Goal: Contribute content: Contribute content

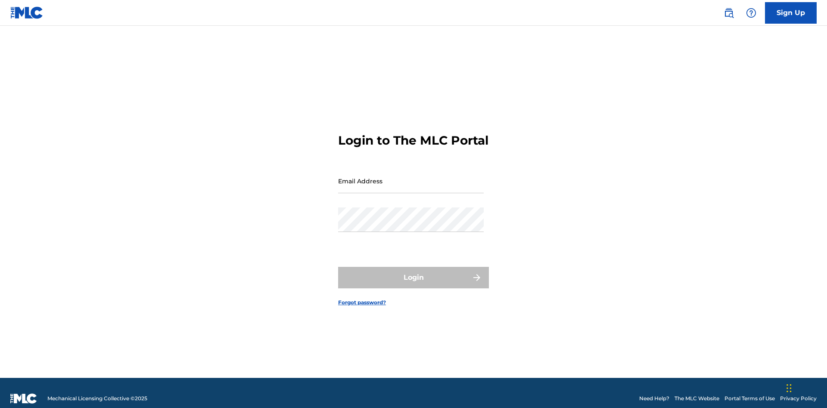
scroll to position [11, 0]
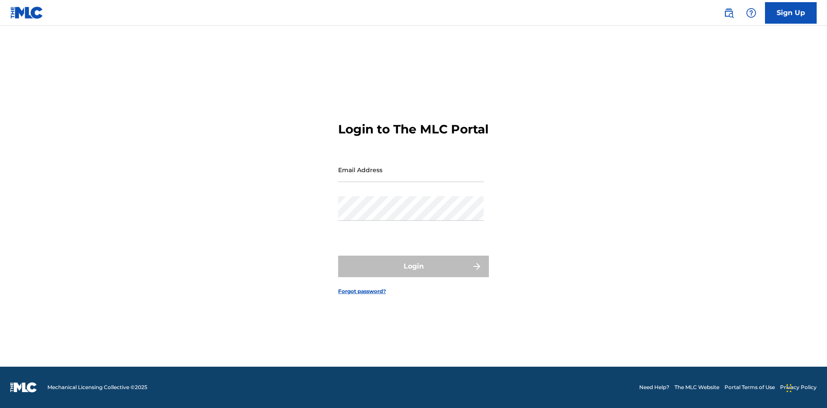
click at [411, 177] on input "Email Address" at bounding box center [411, 170] width 146 height 25
type input "Duke.McTesterson@gmail.com"
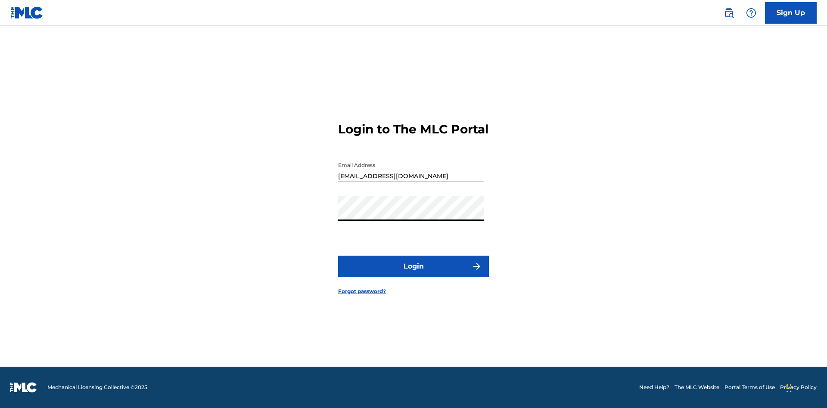
click at [413, 274] on button "Login" at bounding box center [413, 267] width 151 height 22
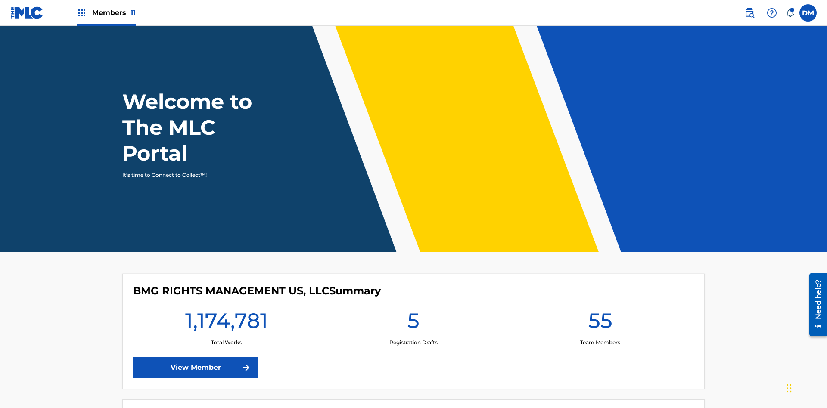
click at [106, 12] on span "Members 11" at bounding box center [113, 13] width 43 height 10
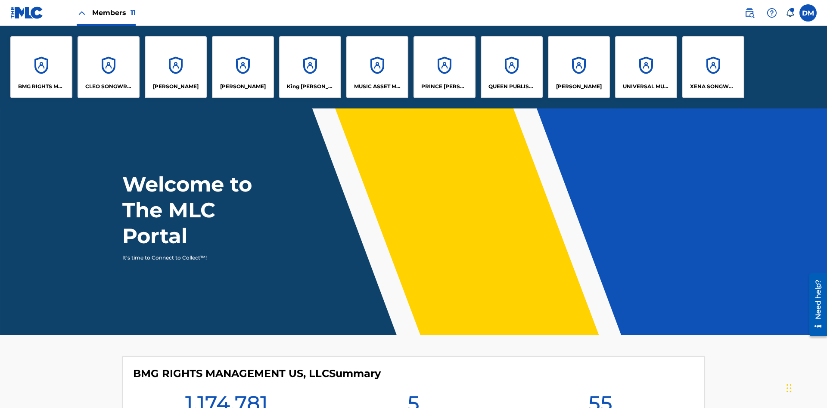
click at [645, 87] on p "UNIVERSAL MUSIC PUB GROUP" at bounding box center [646, 87] width 47 height 8
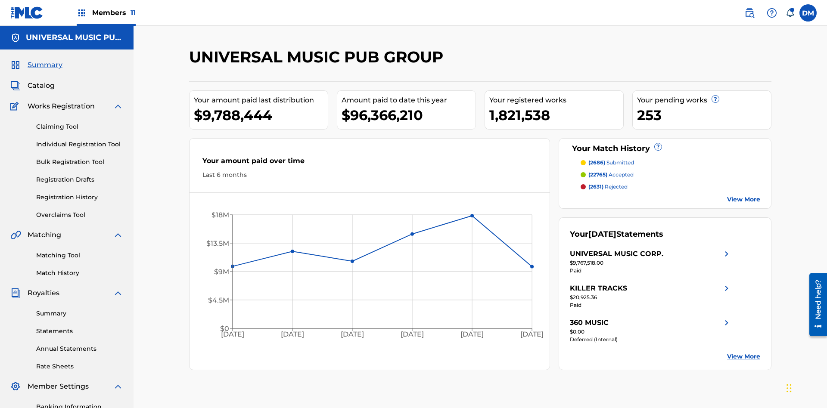
click at [80, 140] on link "Individual Registration Tool" at bounding box center [79, 144] width 87 height 9
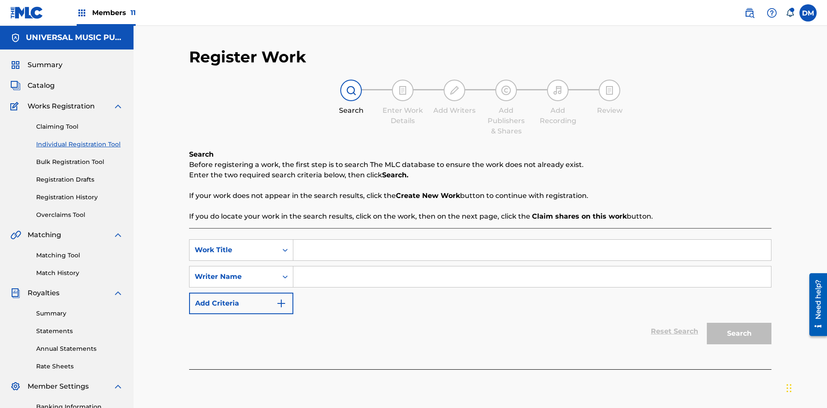
click at [532, 240] on input "Search Form" at bounding box center [531, 250] width 477 height 21
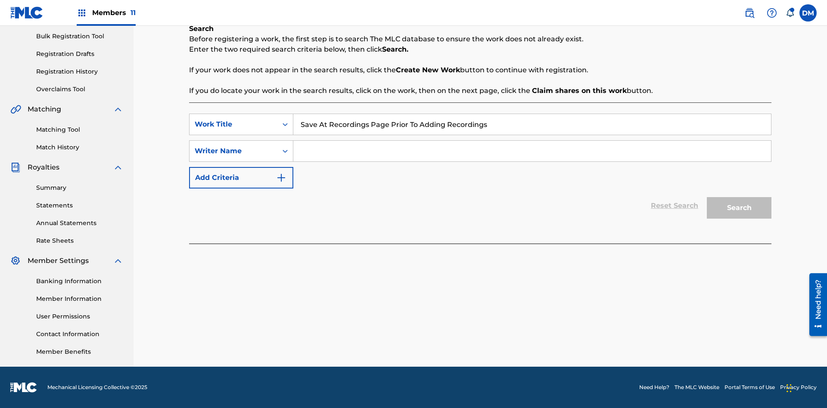
type input "Save At Recordings Page Prior To Adding Recordings"
click at [532, 151] on input "Search Form" at bounding box center [531, 151] width 477 height 21
type input "QWERTYUIOP"
click at [739, 208] on button "Search" at bounding box center [739, 208] width 65 height 22
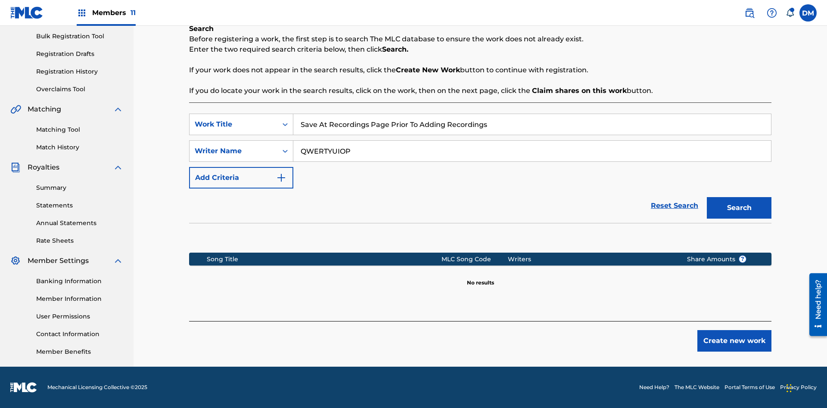
click at [734, 341] on button "Create new work" at bounding box center [734, 341] width 74 height 22
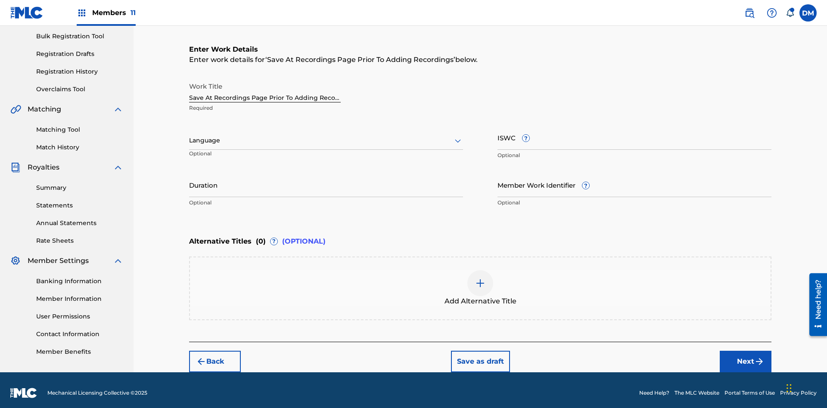
click at [326, 179] on input "Duration" at bounding box center [326, 185] width 274 height 25
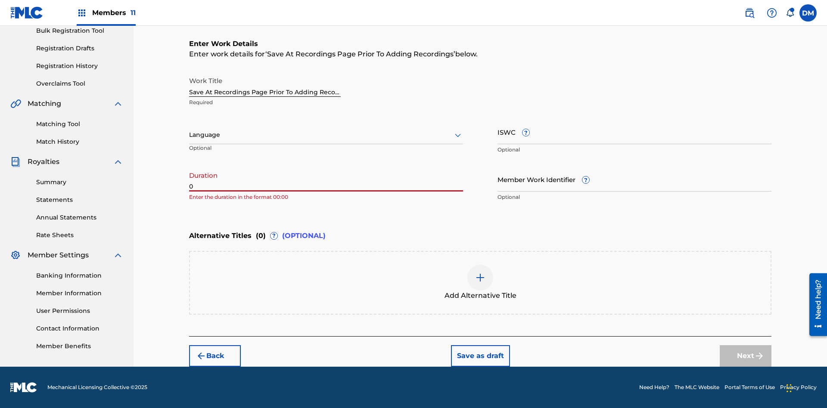
click at [326, 179] on input "0" at bounding box center [326, 179] width 274 height 25
type input "00:00"
click at [458, 135] on icon at bounding box center [458, 135] width 10 height 10
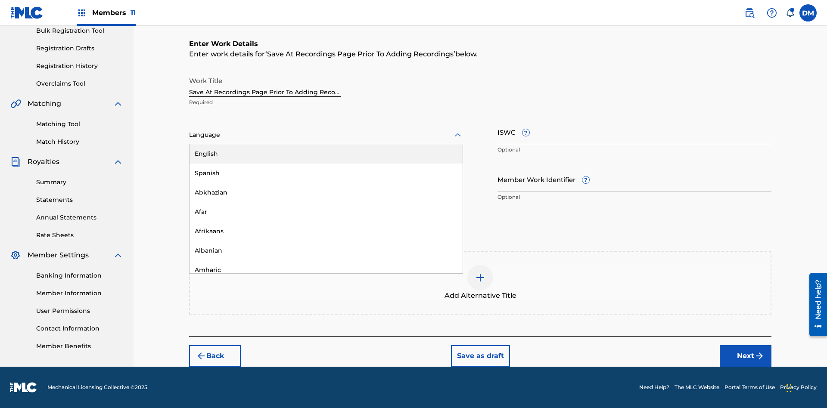
click at [326, 212] on div "Afar" at bounding box center [325, 211] width 273 height 19
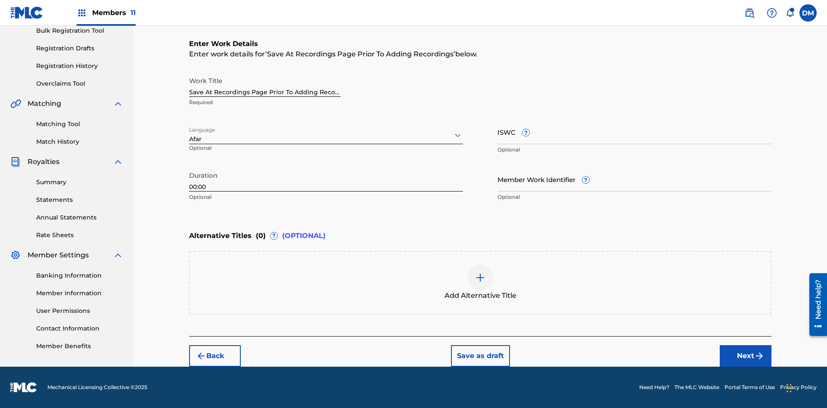
click at [634, 179] on input "Member Work Identifier ?" at bounding box center [634, 179] width 274 height 25
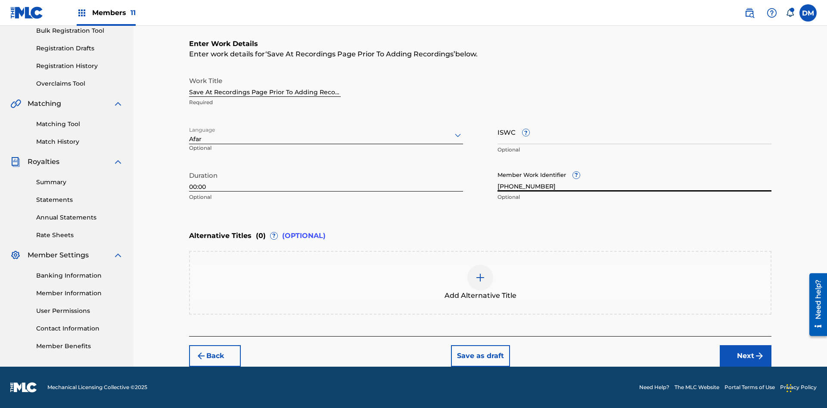
type input "2025.08.21.04"
click at [634, 132] on input "ISWC ?" at bounding box center [634, 132] width 274 height 25
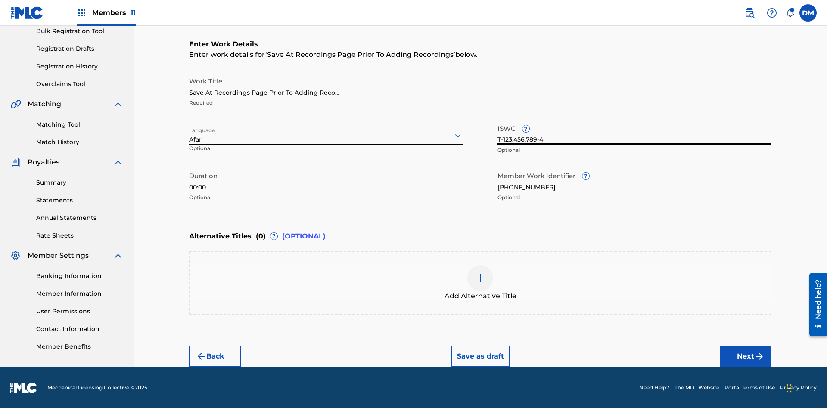
type input "T-123.456.789-4"
click at [480, 282] on img at bounding box center [480, 278] width 10 height 10
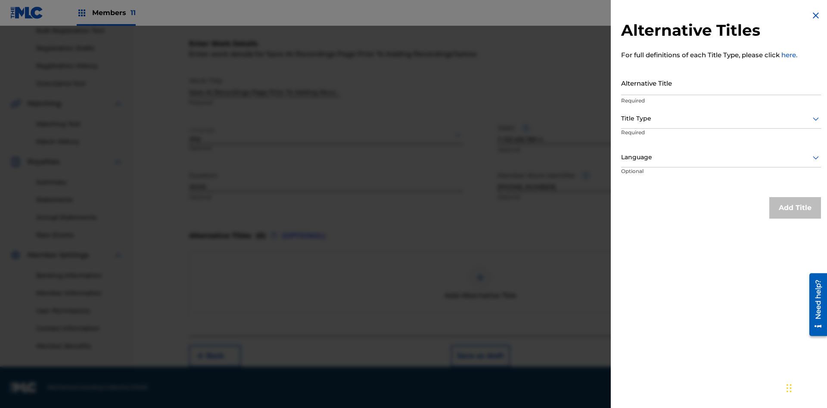
click at [721, 83] on input "Alternative Title" at bounding box center [721, 83] width 200 height 25
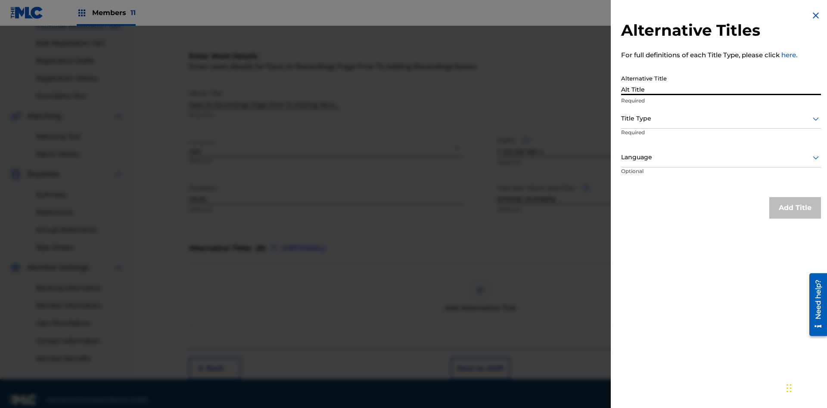
type input "Alt Title"
click at [721, 118] on div at bounding box center [721, 118] width 200 height 11
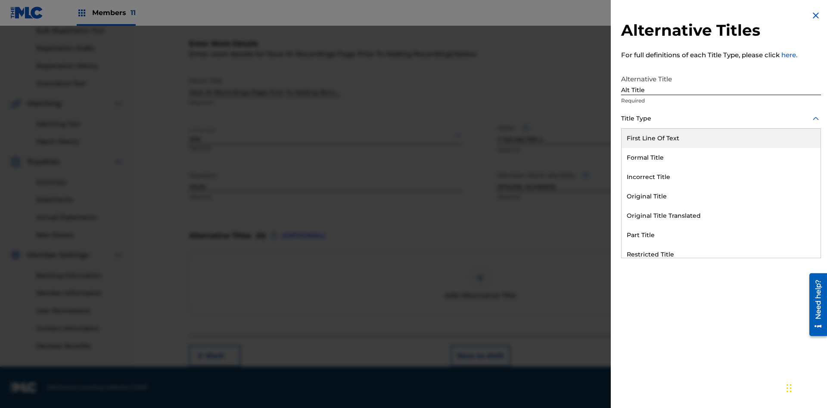
click at [721, 196] on div "Original Title" at bounding box center [720, 196] width 199 height 19
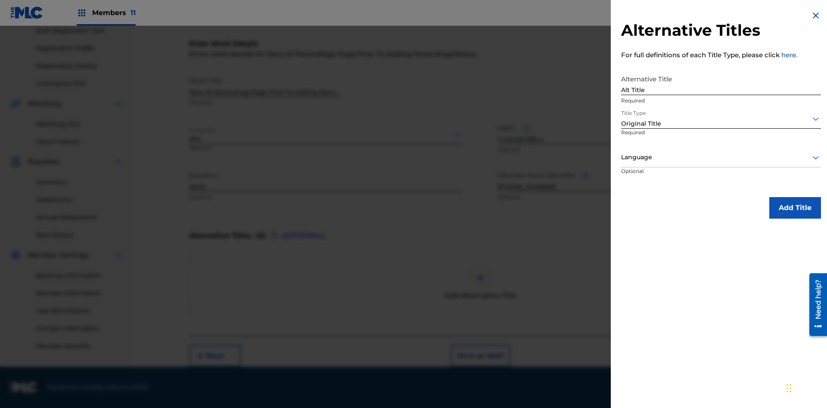
click at [721, 157] on div at bounding box center [721, 157] width 200 height 11
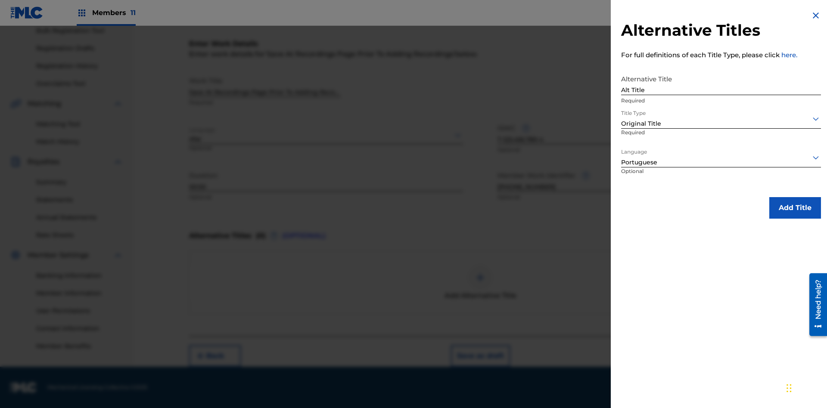
click at [795, 208] on button "Add Title" at bounding box center [795, 208] width 52 height 22
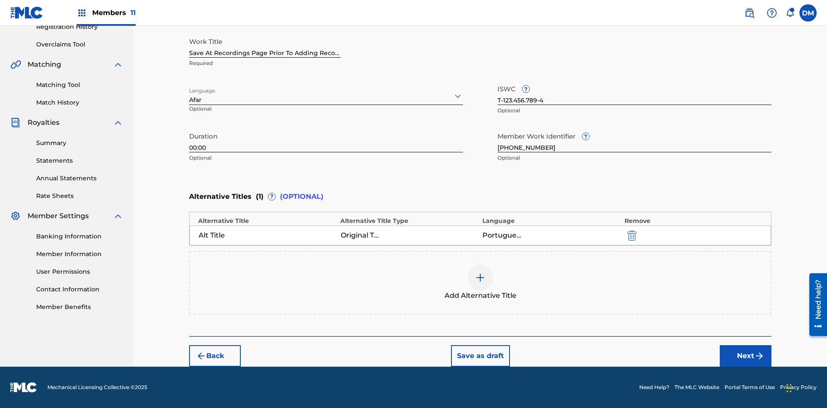
click at [745, 356] on button "Next" at bounding box center [745, 356] width 52 height 22
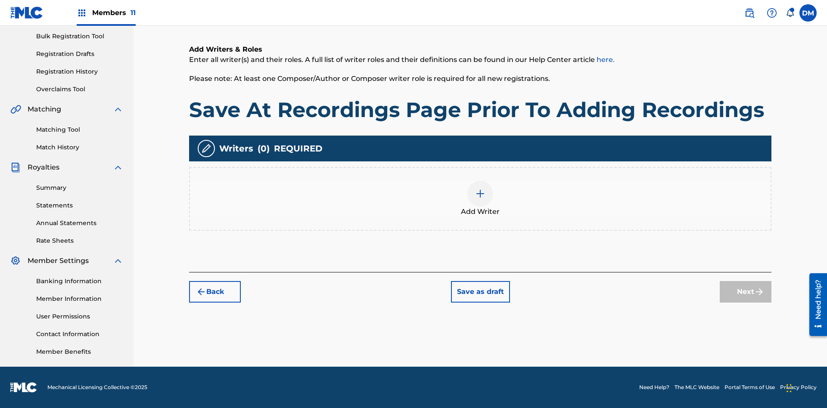
scroll to position [126, 0]
click at [480, 198] on img at bounding box center [480, 194] width 10 height 10
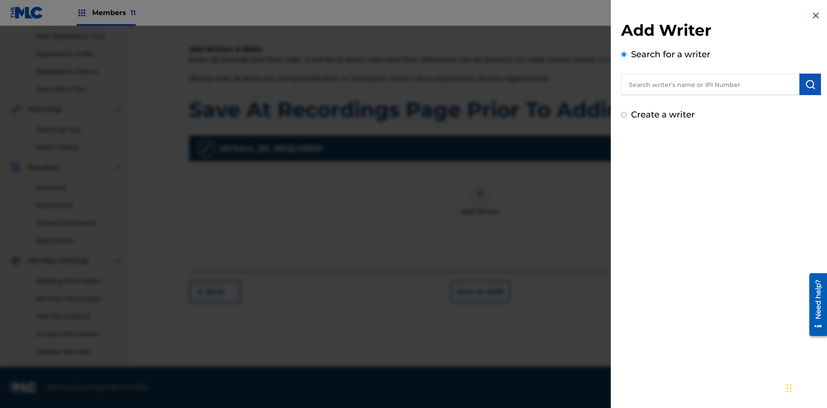
click at [710, 84] on input "text" at bounding box center [710, 85] width 178 height 22
type input "MARK STEVEN BERKOWITZ"
click at [810, 84] on img "submit" at bounding box center [810, 84] width 10 height 10
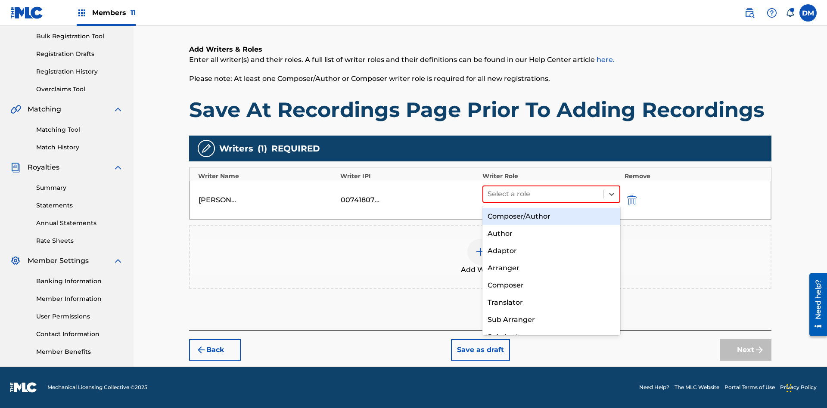
click at [551, 285] on div "Composer" at bounding box center [551, 285] width 138 height 17
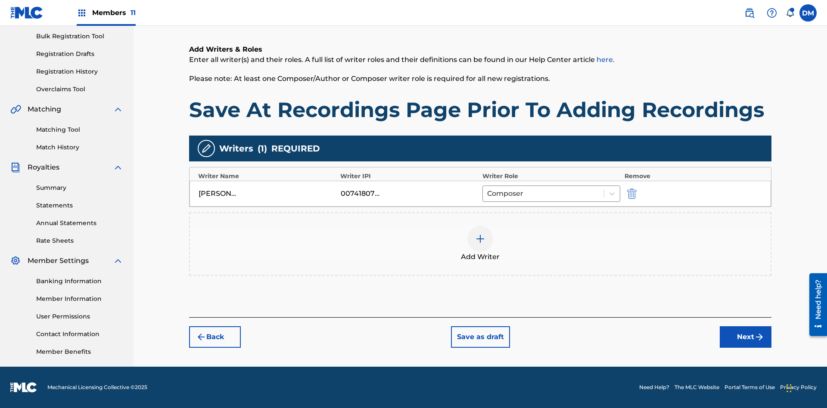
click at [745, 337] on button "Next" at bounding box center [745, 337] width 52 height 22
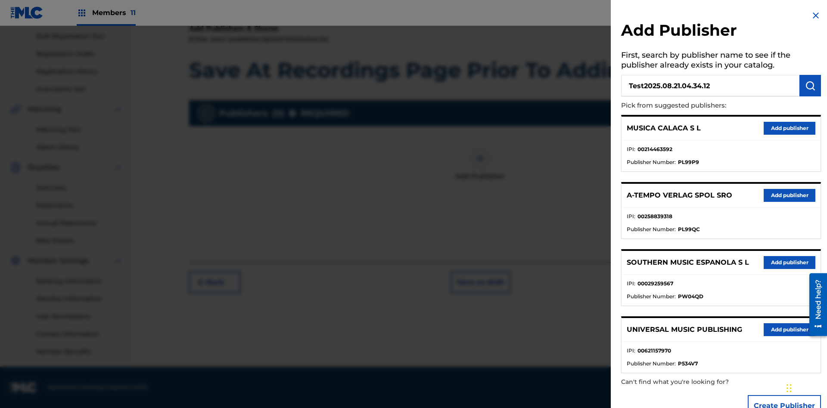
type input "Test2025.08.21.04.34.12"
click at [810, 86] on img "submit" at bounding box center [810, 86] width 10 height 10
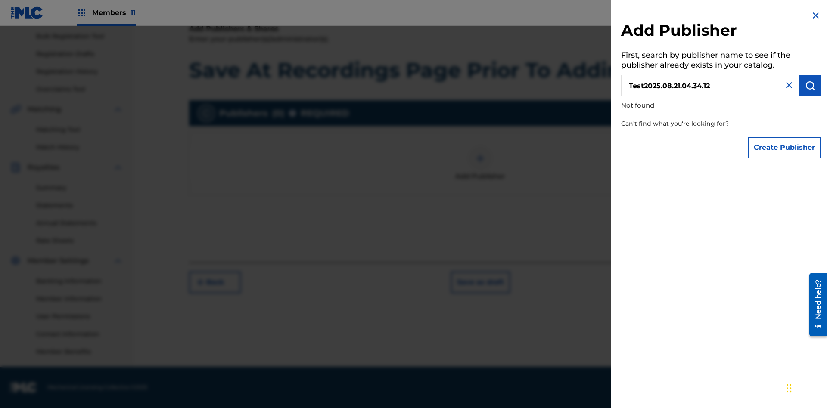
click at [784, 147] on button "Create Publisher" at bounding box center [783, 148] width 73 height 22
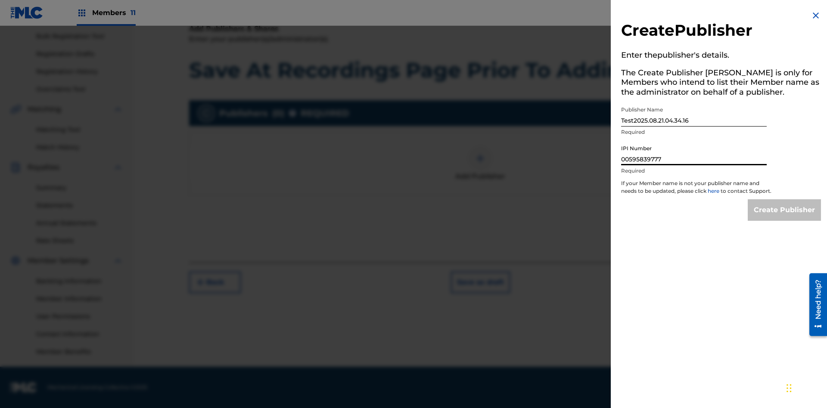
click at [784, 218] on input "Create Publisher" at bounding box center [783, 210] width 73 height 22
click at [784, 199] on input "Create Publisher" at bounding box center [783, 210] width 73 height 22
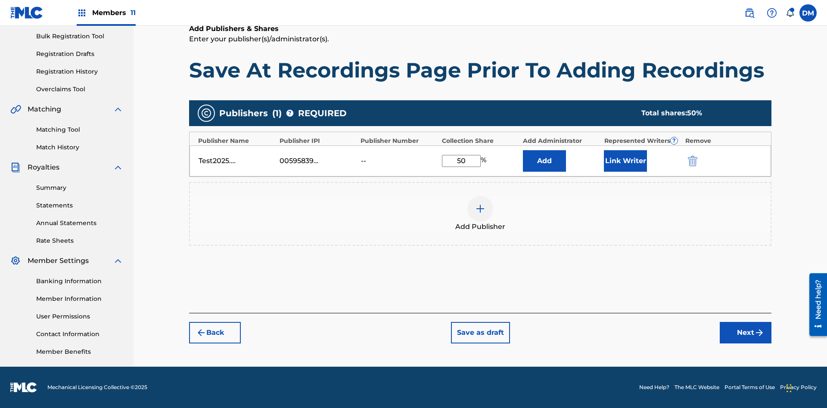
type input "50"
click at [625, 161] on button "Link Writer" at bounding box center [625, 161] width 43 height 22
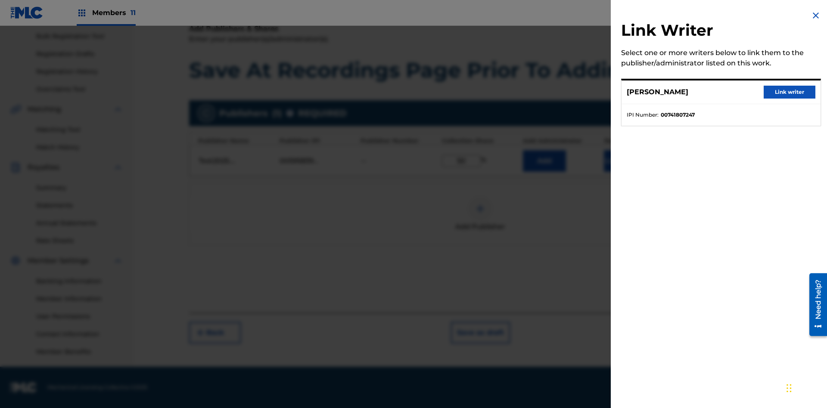
click at [789, 92] on button "Link writer" at bounding box center [789, 92] width 52 height 13
click at [625, 172] on button "Link Writer" at bounding box center [625, 161] width 43 height 22
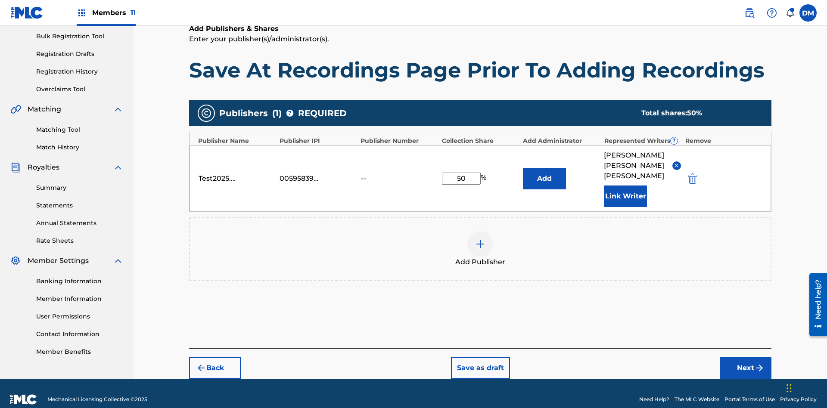
click at [544, 171] on button "Add" at bounding box center [544, 179] width 43 height 22
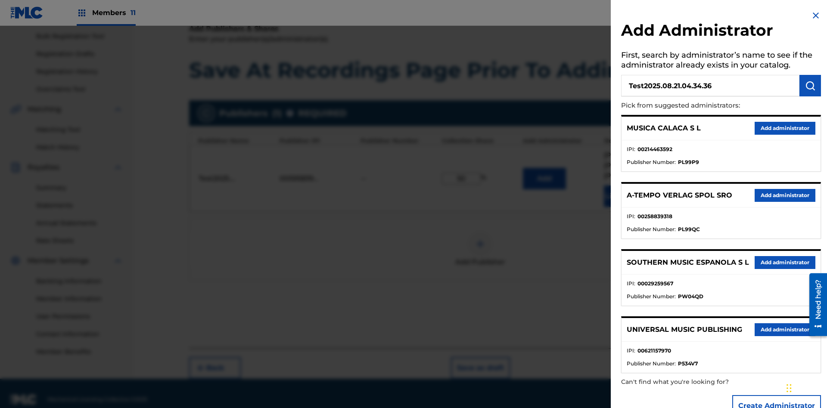
click at [810, 86] on img "submit" at bounding box center [810, 86] width 10 height 10
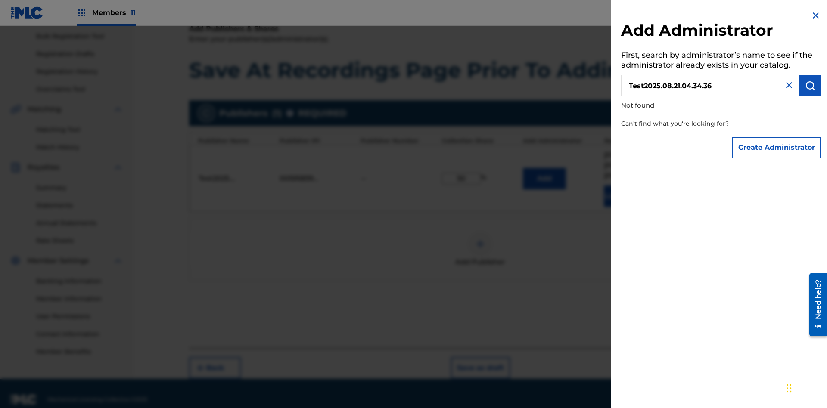
click at [777, 147] on button "Create Administrator" at bounding box center [776, 148] width 89 height 22
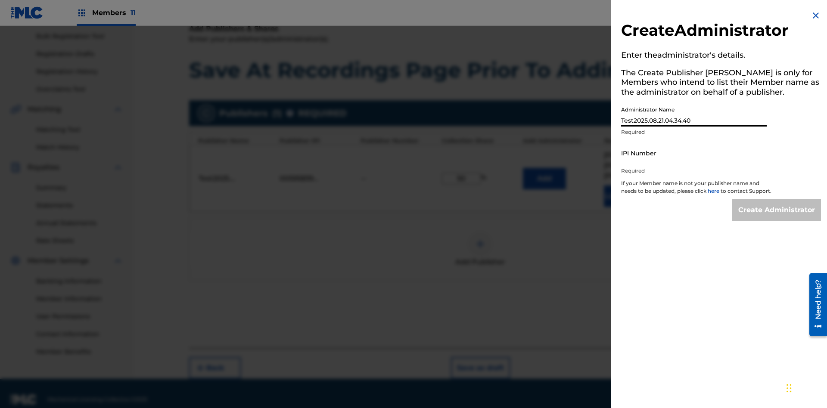
click at [694, 153] on input "IPI Number" at bounding box center [694, 153] width 146 height 25
click at [777, 218] on input "Create Administrator" at bounding box center [776, 210] width 89 height 22
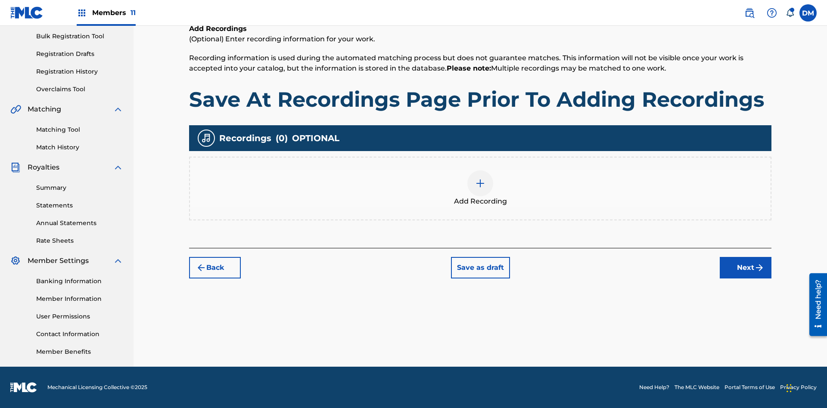
click at [480, 267] on button "Save as draft" at bounding box center [480, 268] width 59 height 22
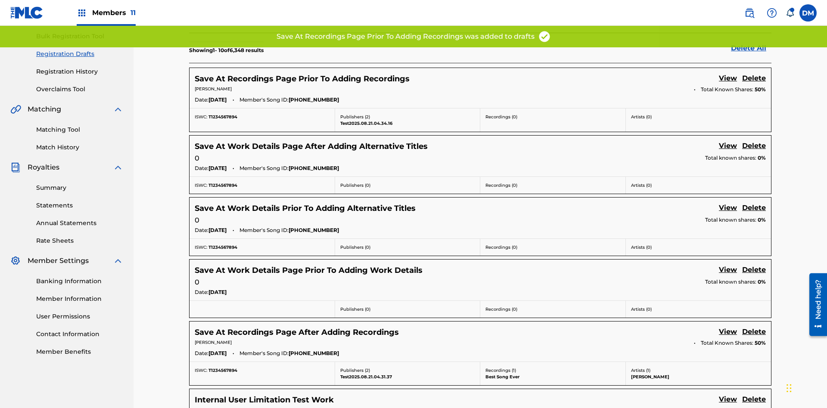
click at [728, 73] on link "View" at bounding box center [728, 79] width 18 height 12
